Goal: Task Accomplishment & Management: Manage account settings

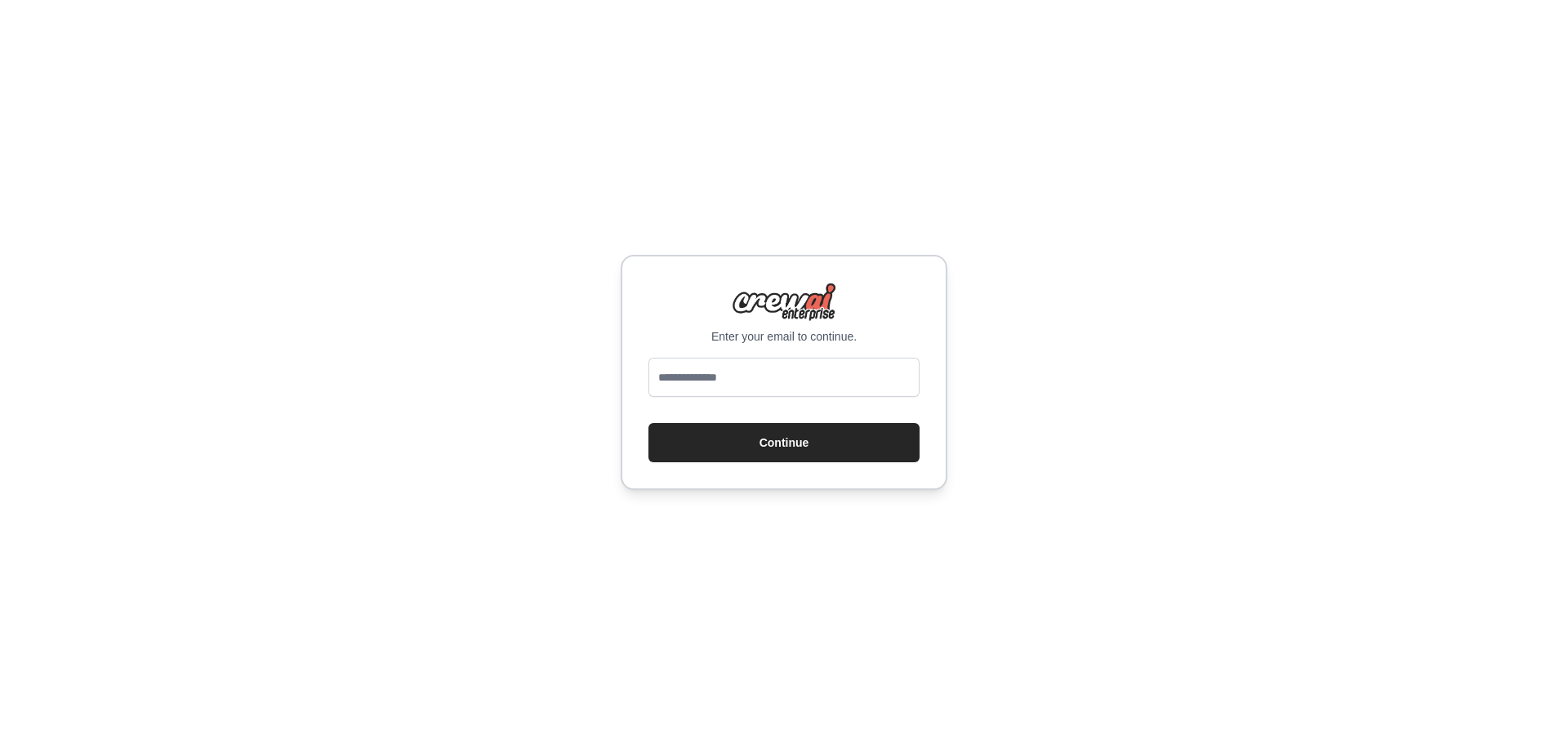
click at [0, 743] on com-1password-button at bounding box center [0, 744] width 0 height 0
click at [760, 382] on input "email" at bounding box center [784, 377] width 271 height 39
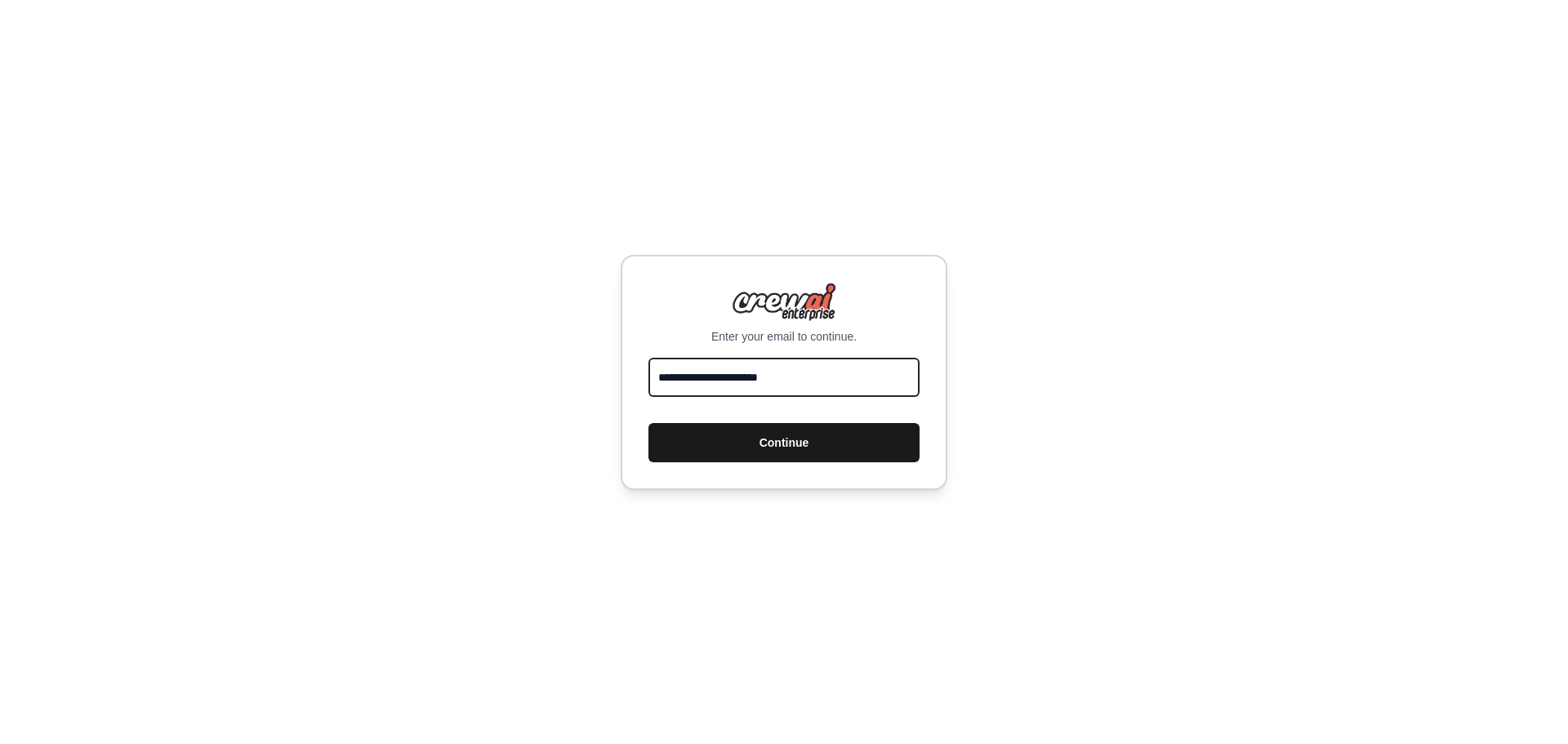
type input "**********"
click at [774, 449] on button "Continue" at bounding box center [784, 442] width 271 height 39
